Goal: Task Accomplishment & Management: Manage account settings

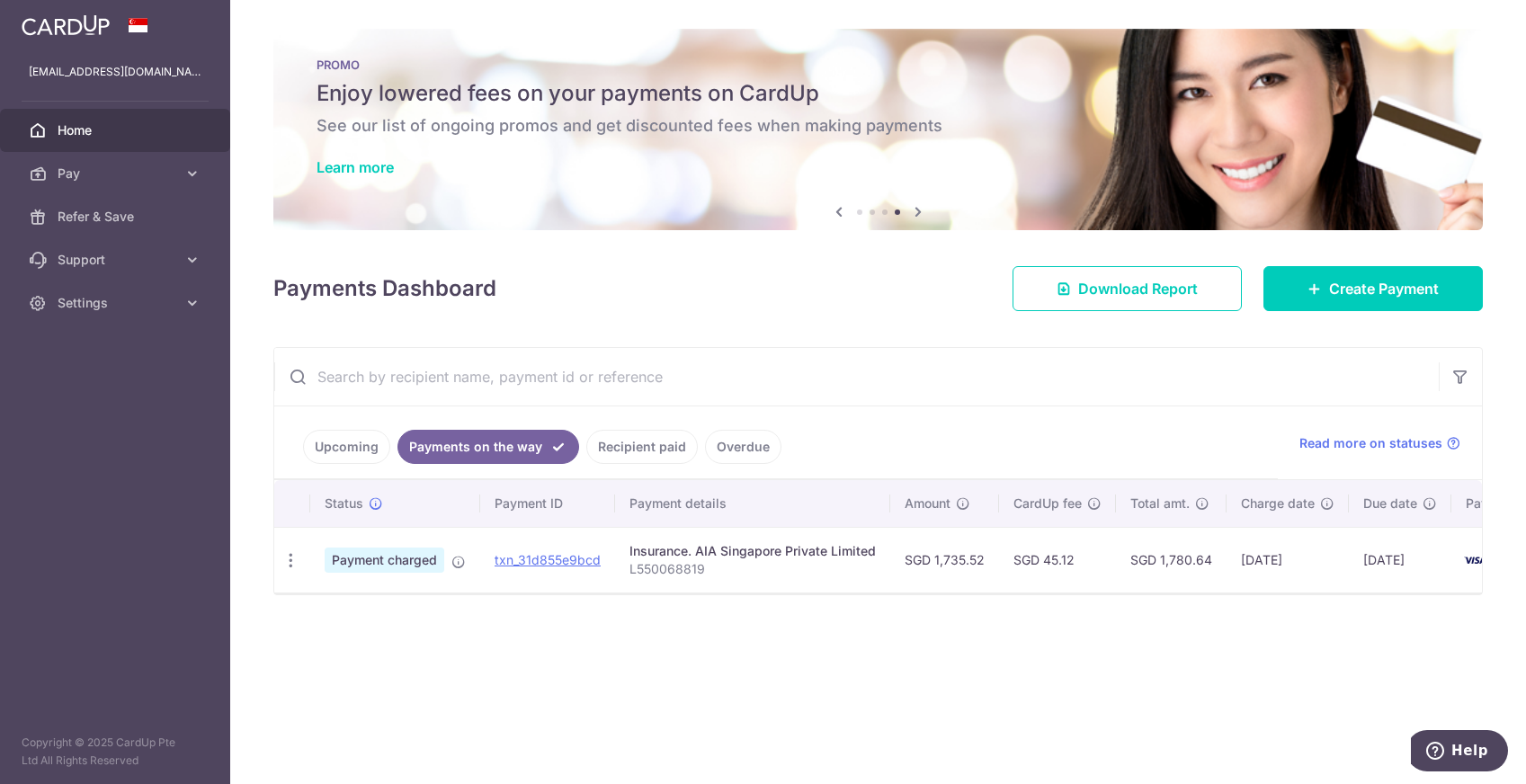
scroll to position [0, 96]
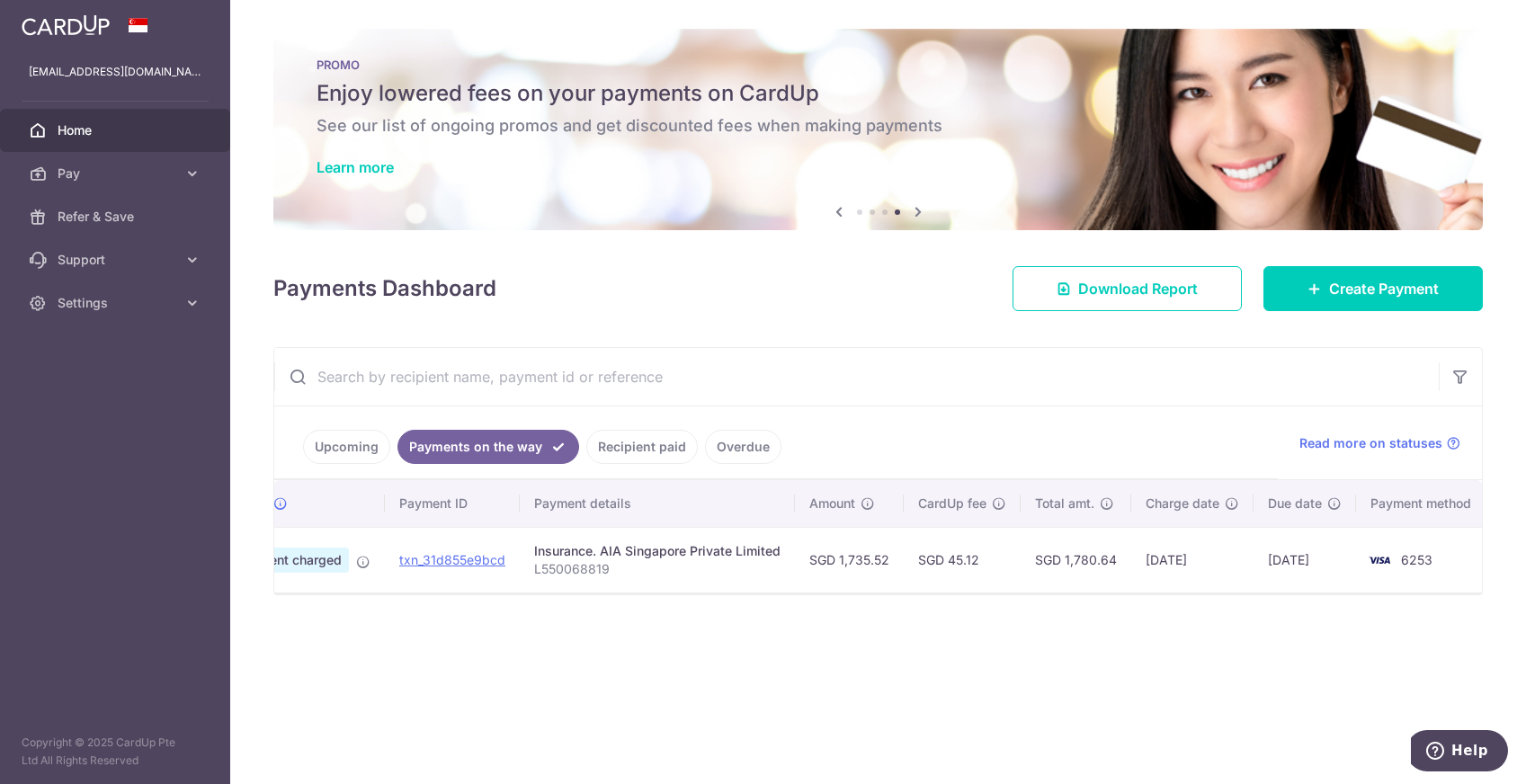
click at [82, 141] on link "Home" at bounding box center [115, 129] width 230 height 43
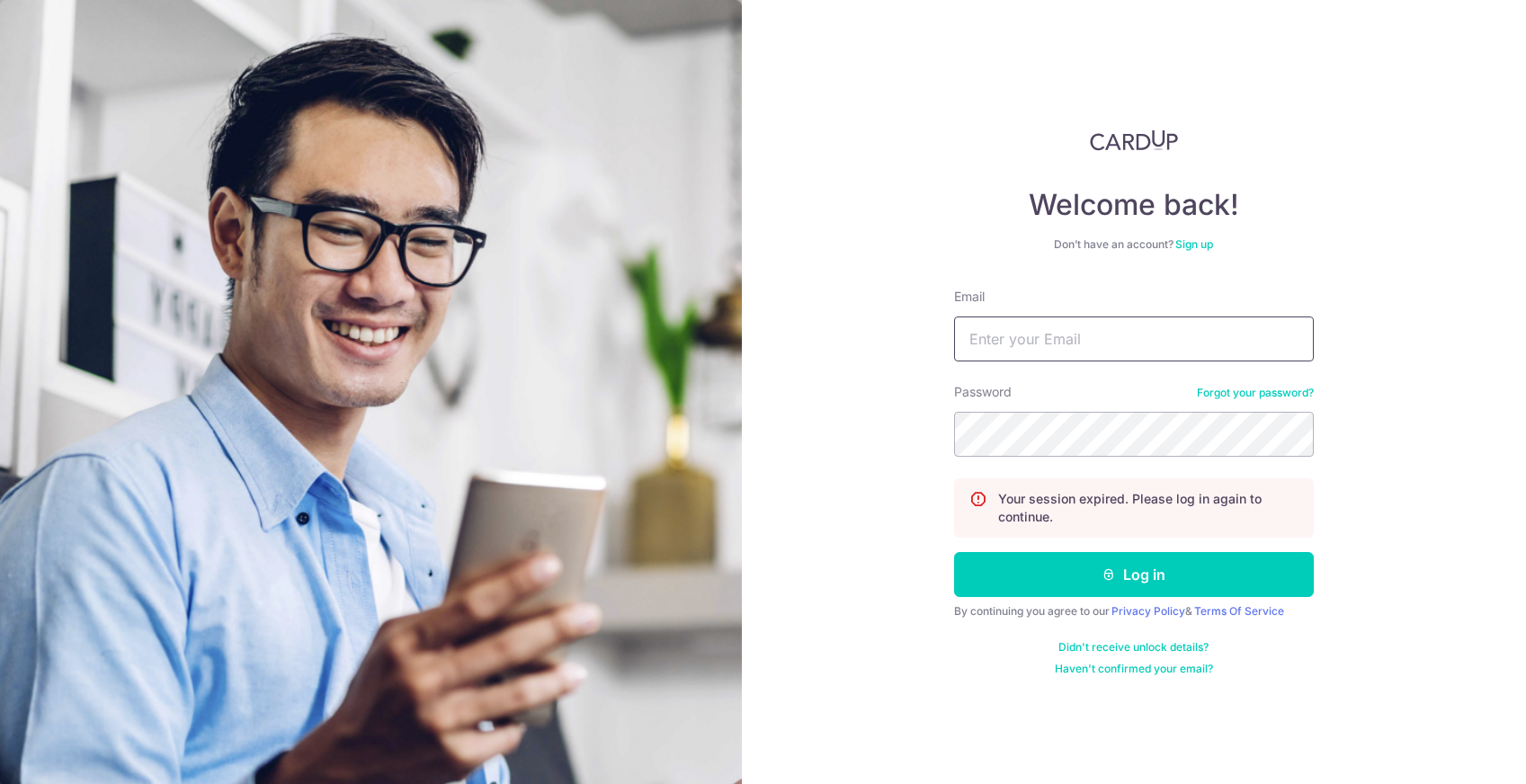
type input "[EMAIL_ADDRESS][DOMAIN_NAME]"
drag, startPoint x: 1438, startPoint y: 3, endPoint x: 1010, endPoint y: 119, distance: 443.4
click at [970, 145] on link at bounding box center [1133, 140] width 360 height 22
